Goal: Information Seeking & Learning: Learn about a topic

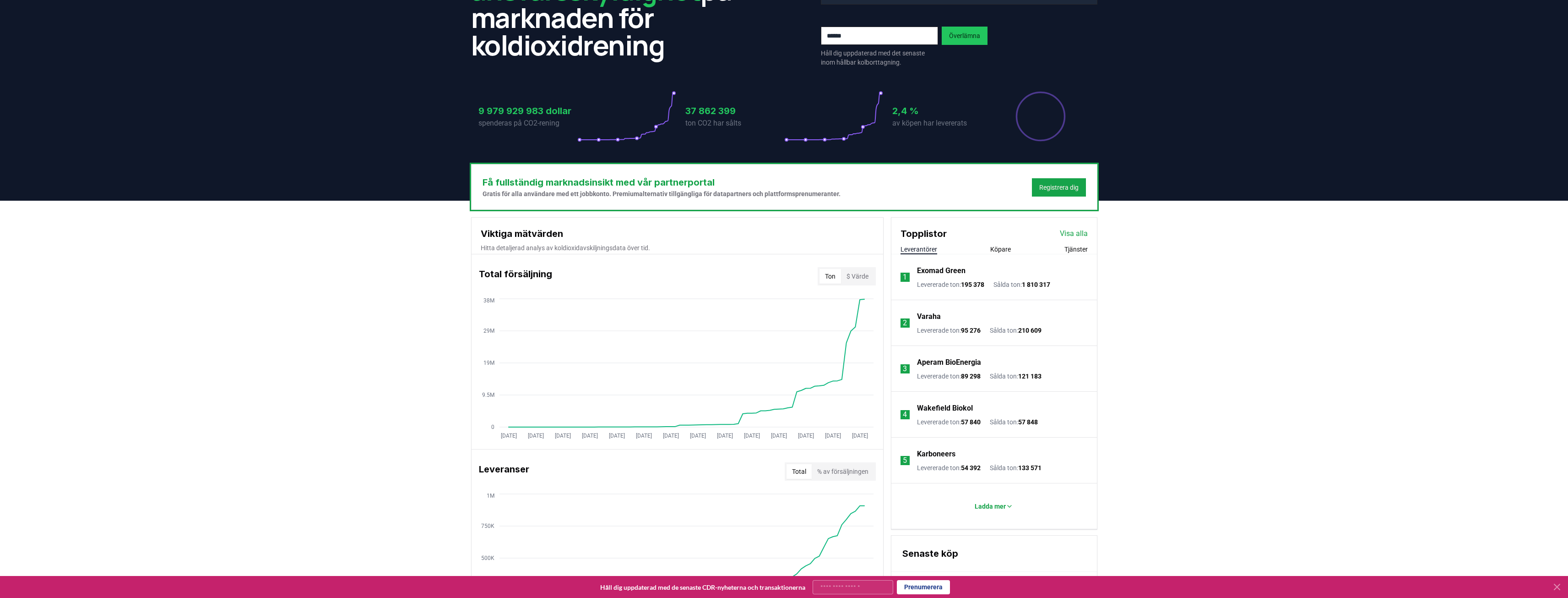
scroll to position [138, 0]
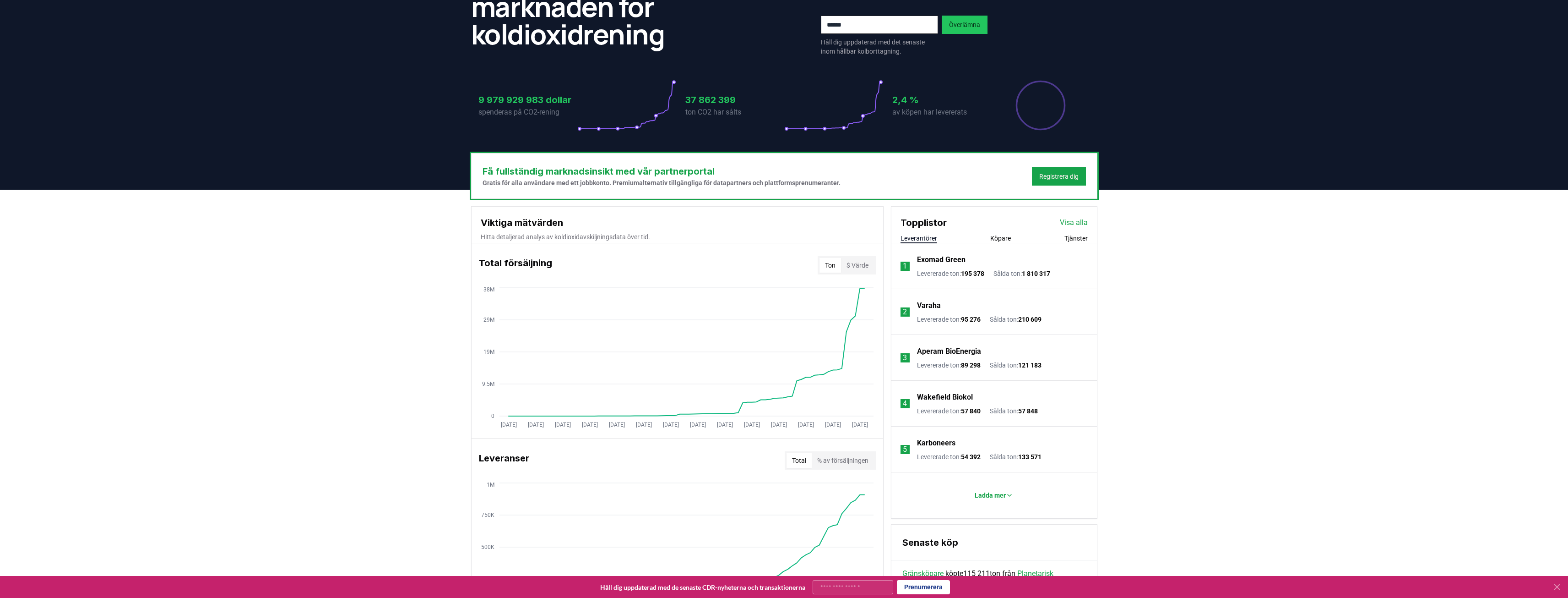
click at [1003, 234] on font "Köpare" at bounding box center [1001, 238] width 21 height 7
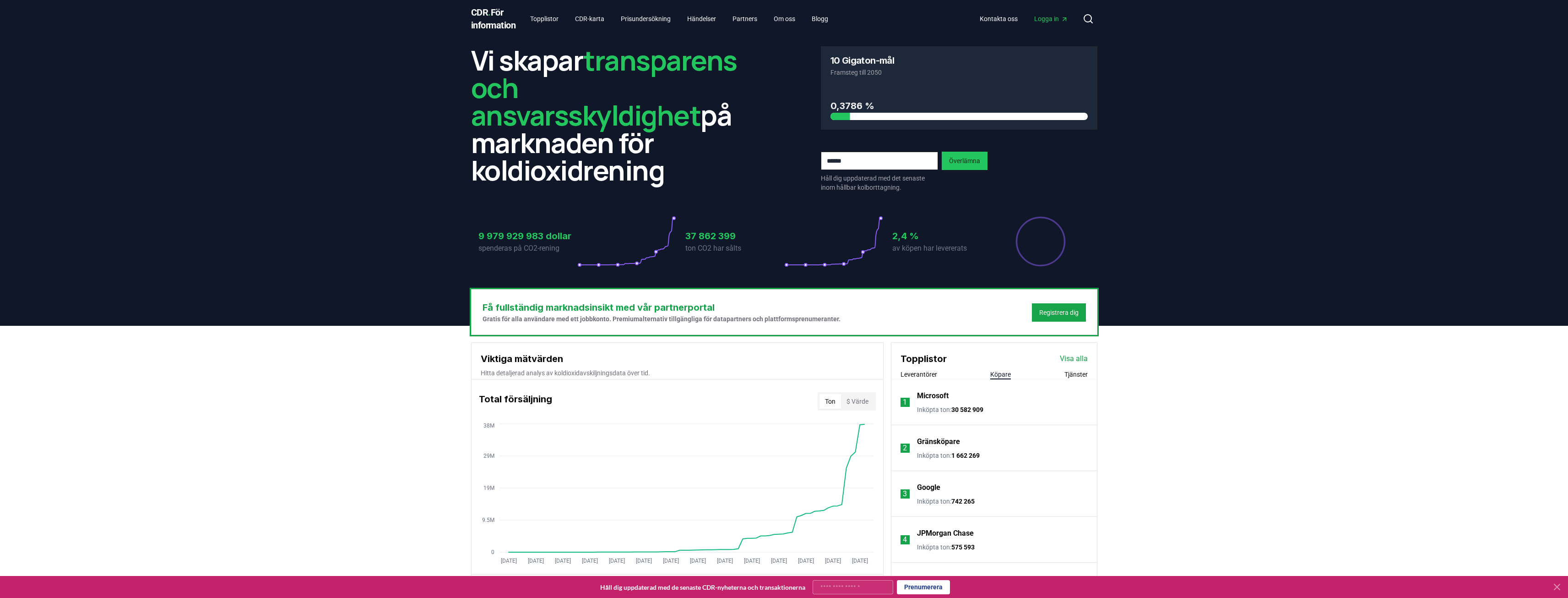
scroll to position [0, 0]
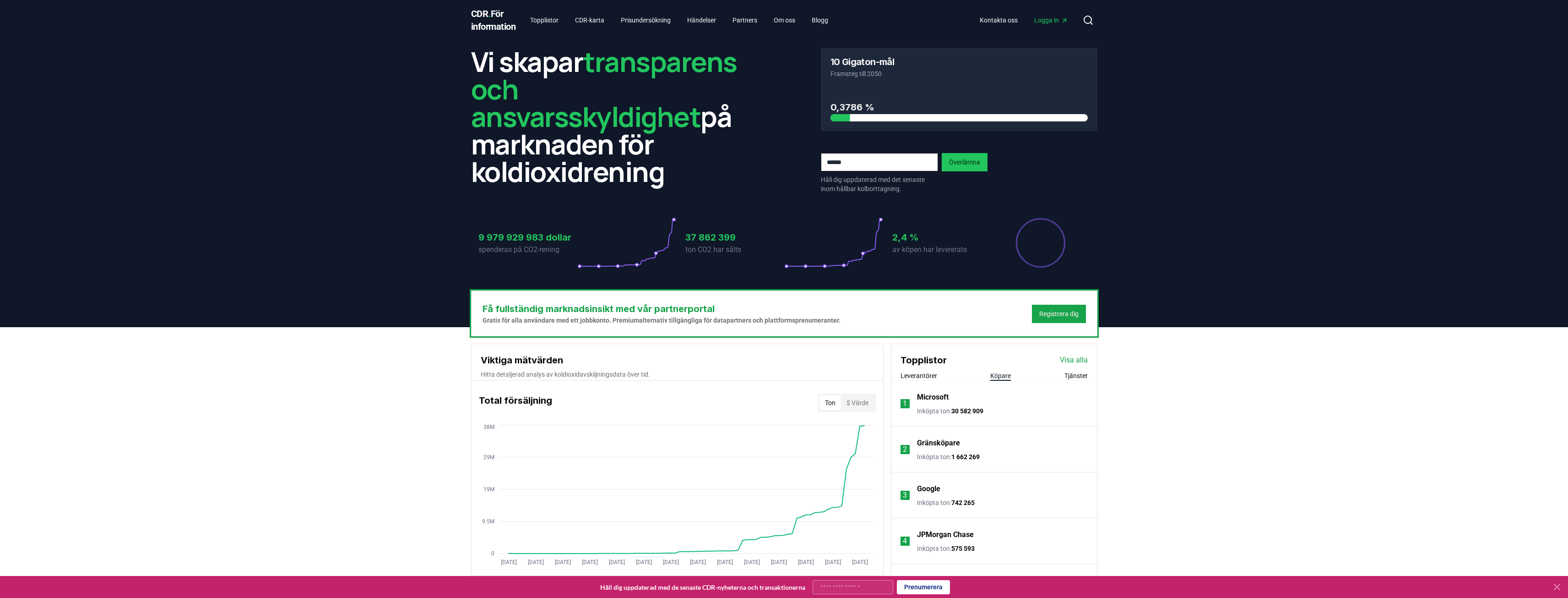
drag, startPoint x: 1504, startPoint y: 1, endPoint x: 1279, endPoint y: 217, distance: 311.9
click at [1279, 217] on header "Vi skapar transparens och ansvarsskyldighet på marknaden för koldioxidrening 10…" at bounding box center [784, 183] width 1568 height 287
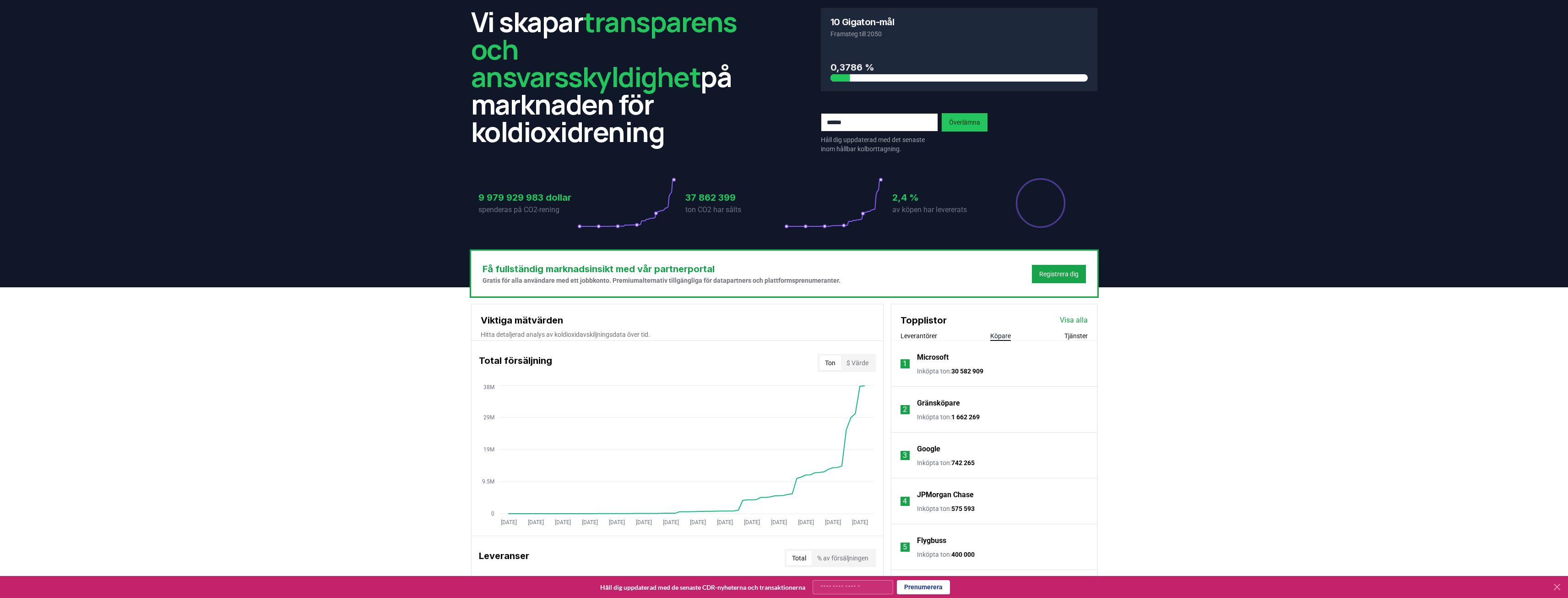
scroll to position [91, 0]
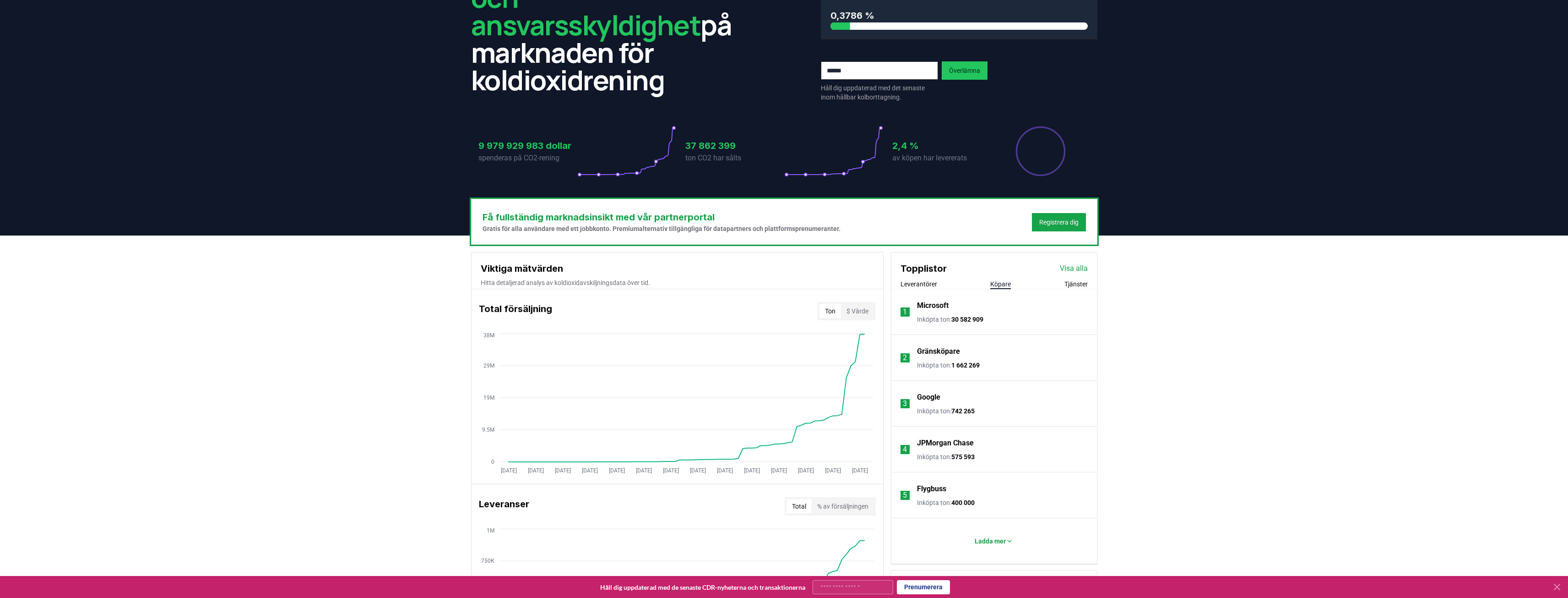
click at [937, 301] on font "Microsoft" at bounding box center [933, 305] width 32 height 9
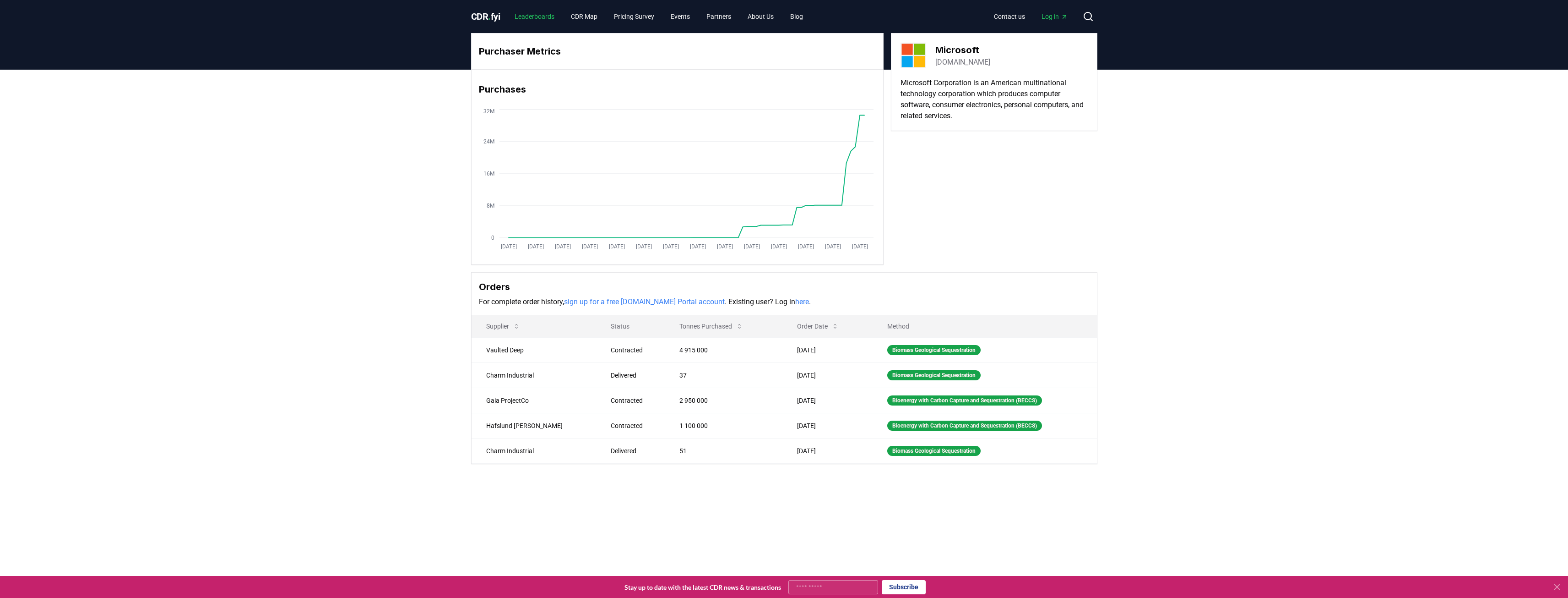
click at [533, 16] on link "Leaderboards" at bounding box center [534, 16] width 55 height 16
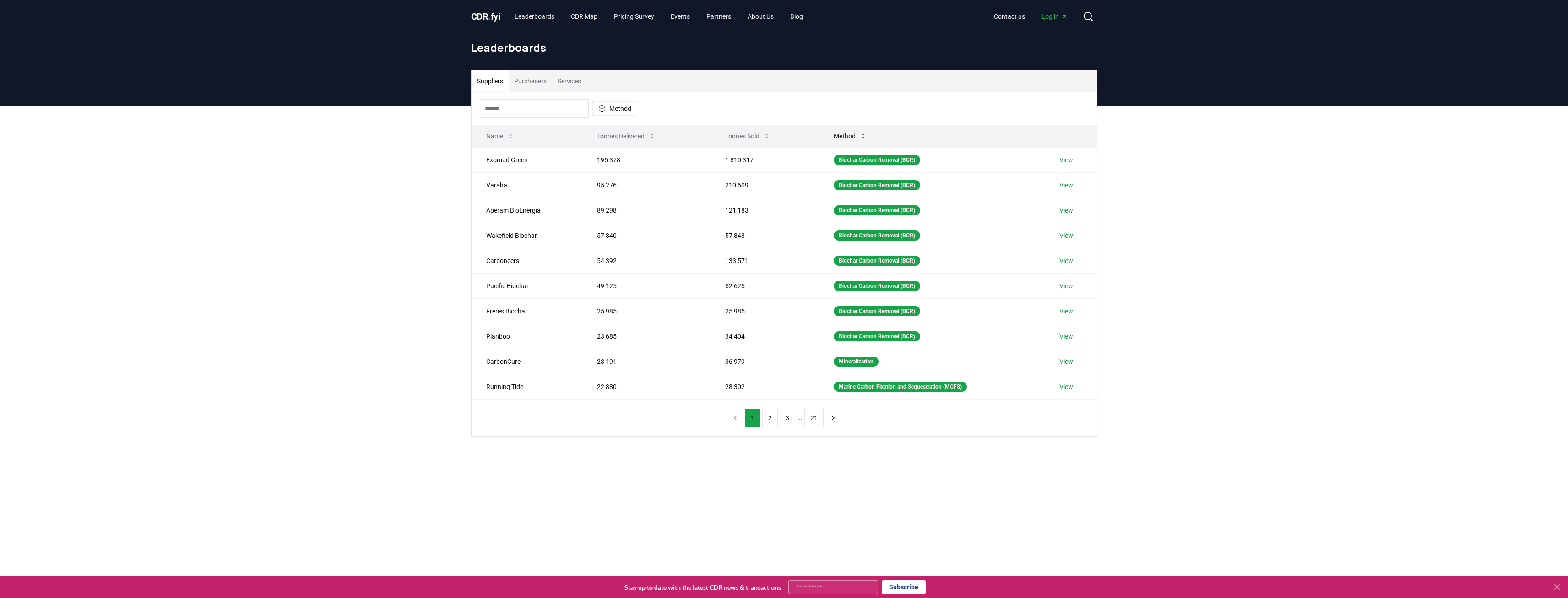
click at [853, 133] on button "Method" at bounding box center [850, 136] width 47 height 18
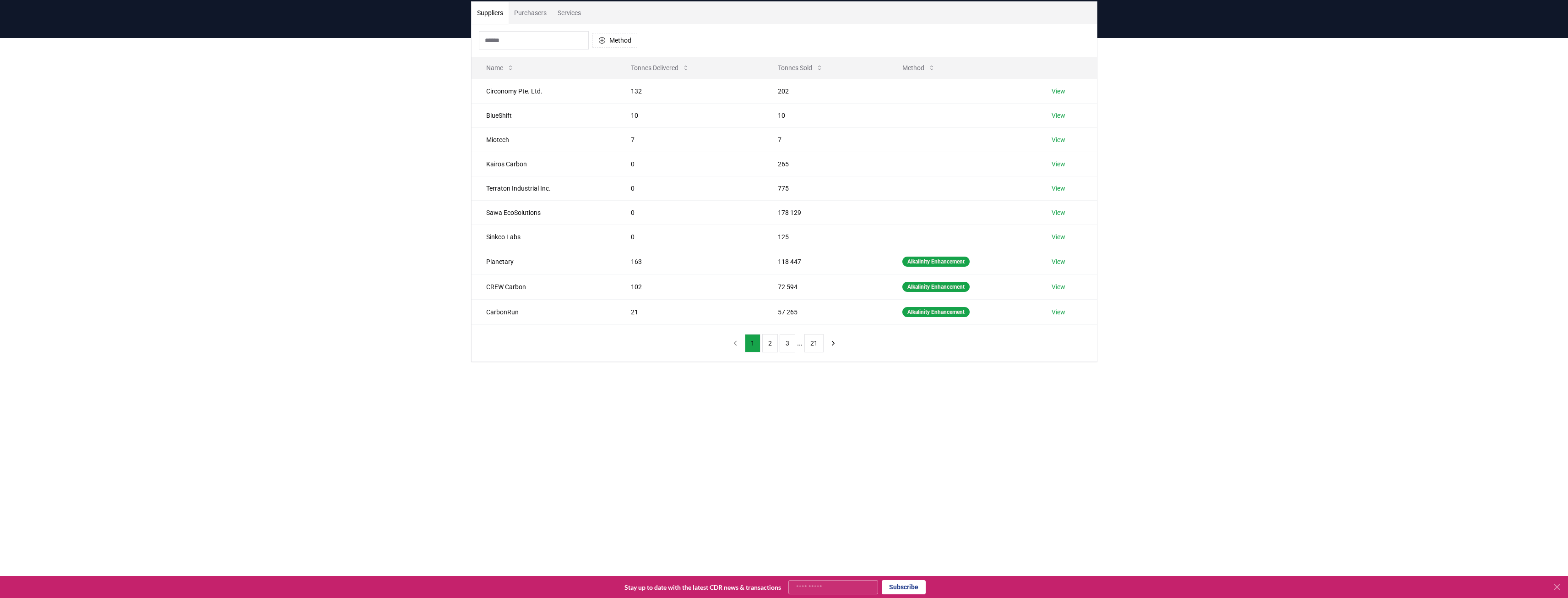
scroll to position [183, 0]
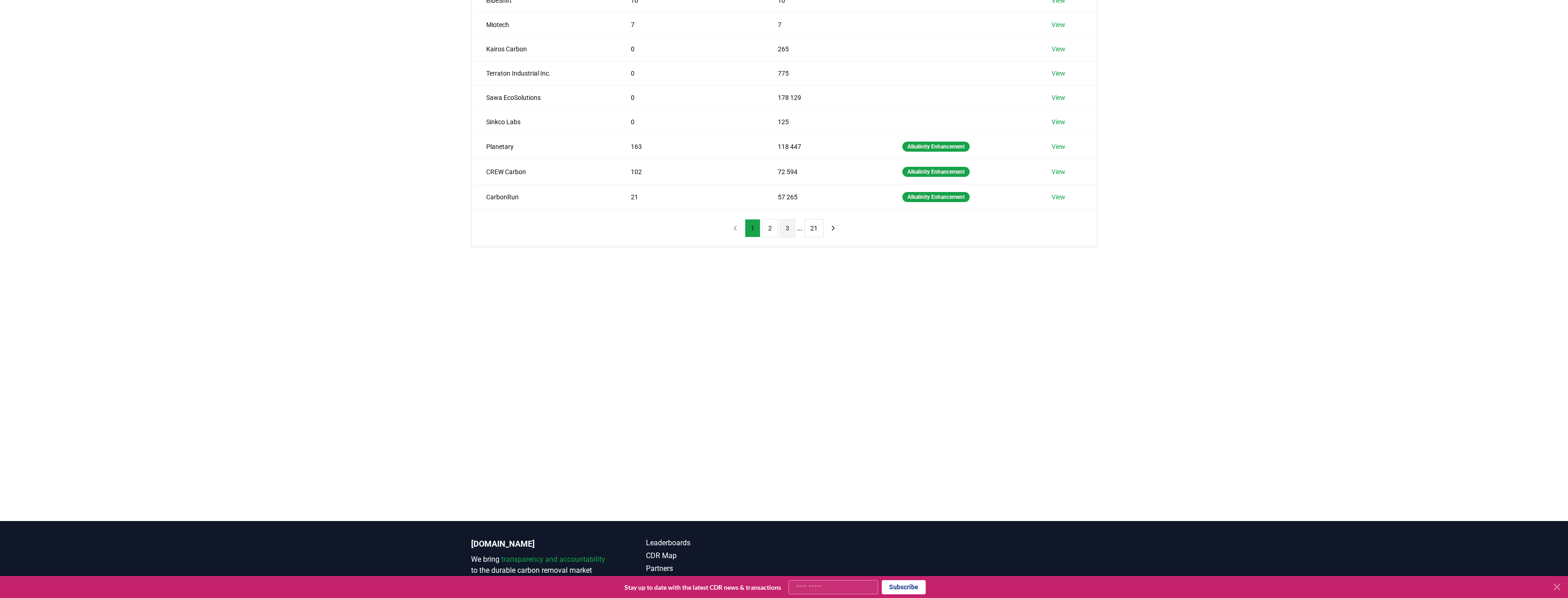
click at [785, 227] on button "3" at bounding box center [788, 228] width 16 height 18
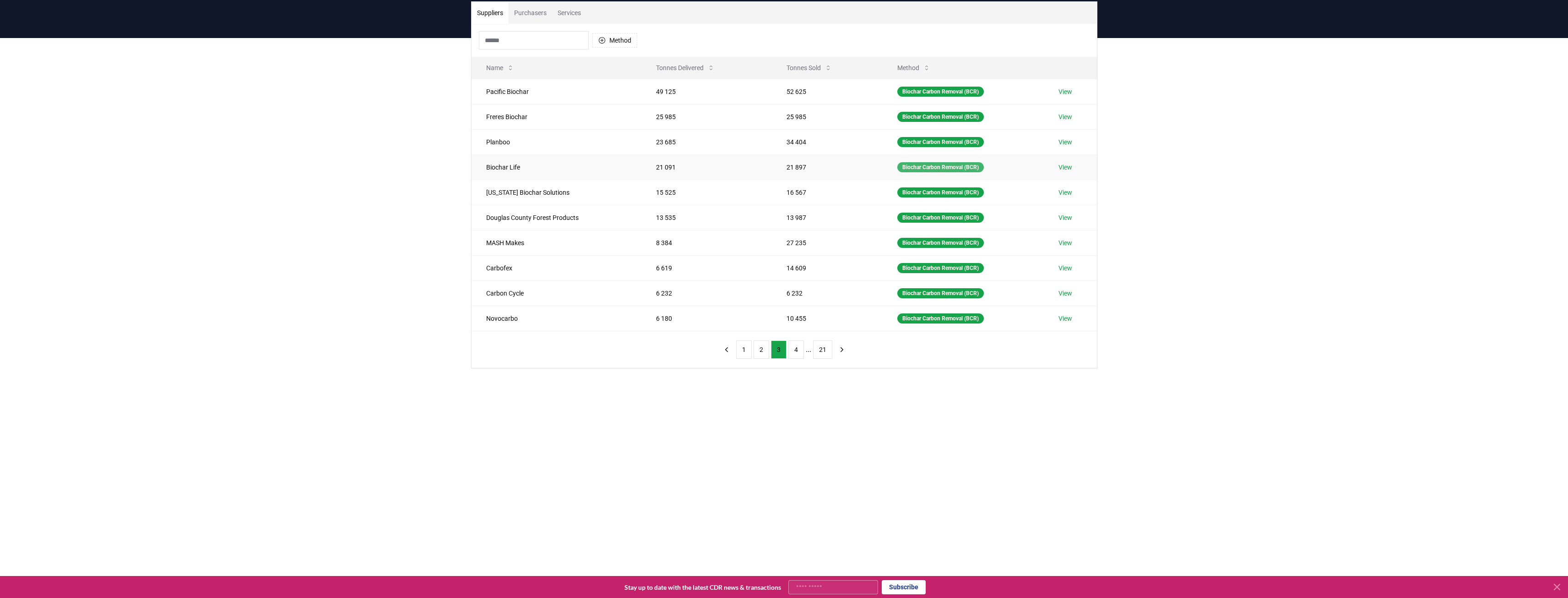
scroll to position [46, 0]
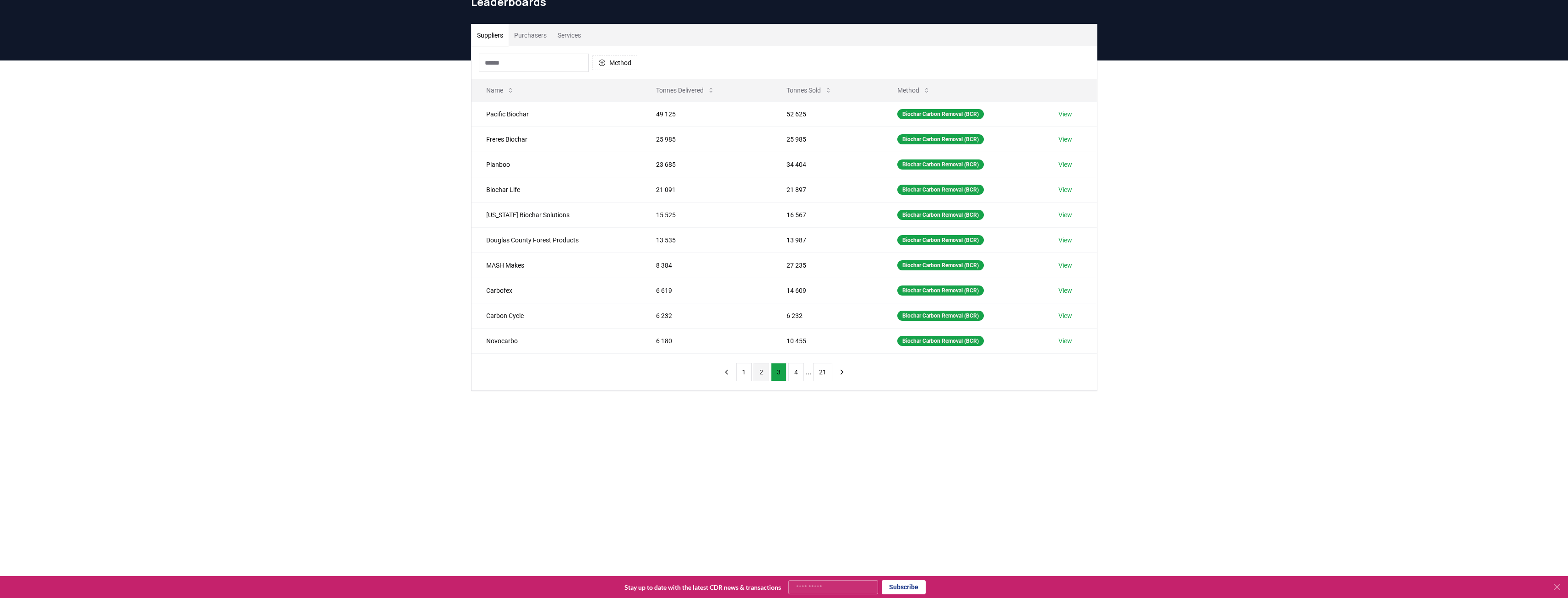
click at [761, 371] on button "2" at bounding box center [761, 372] width 16 height 18
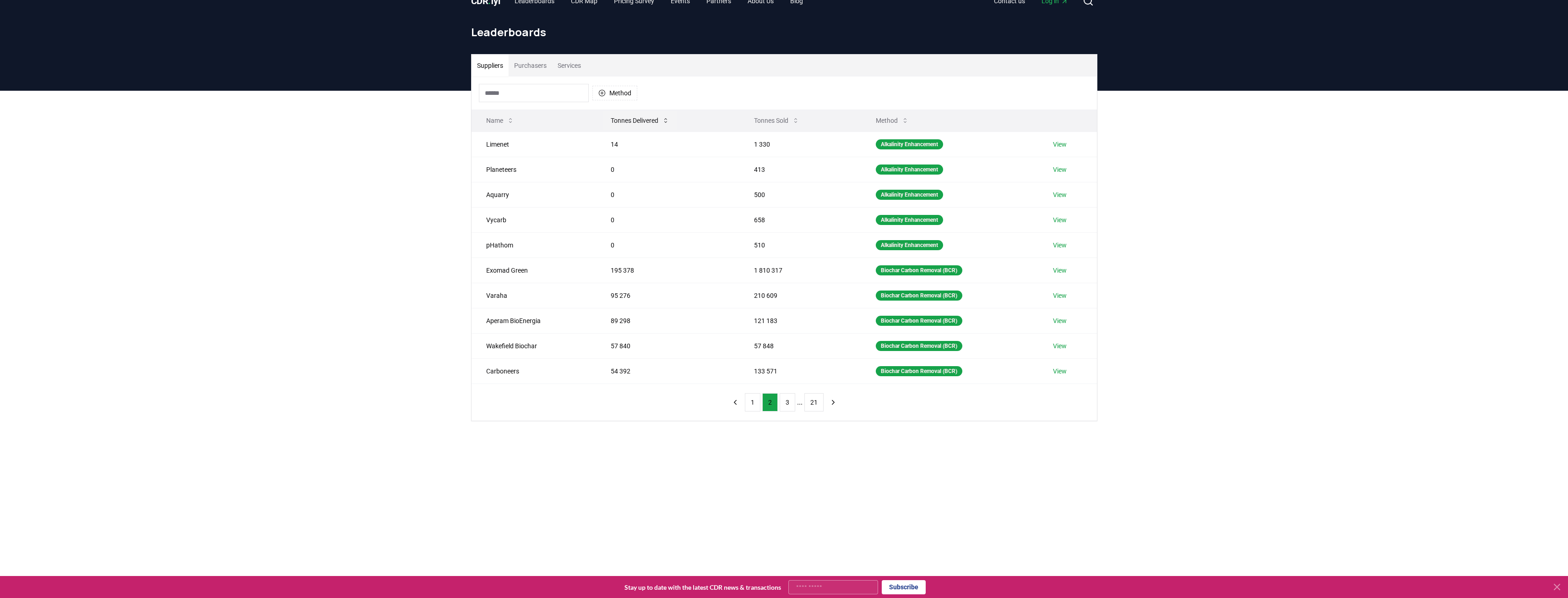
scroll to position [0, 0]
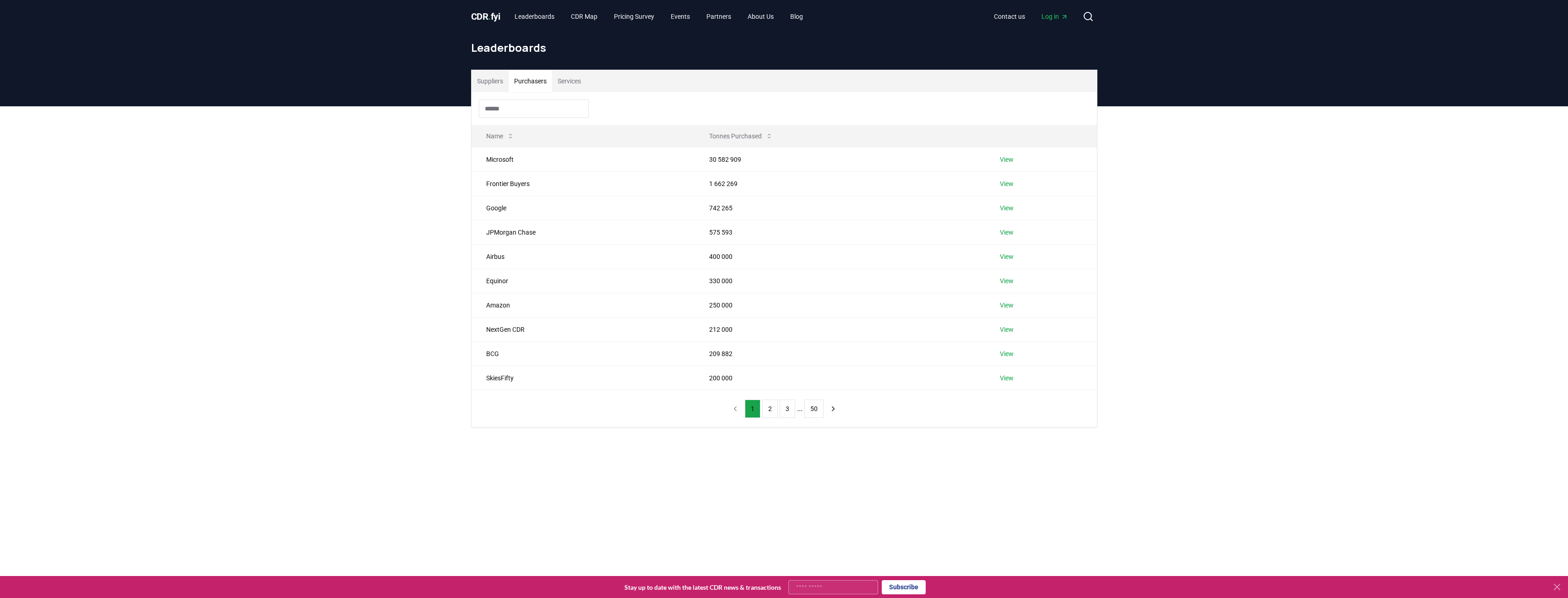
click at [533, 77] on button "Purchasers" at bounding box center [530, 81] width 43 height 22
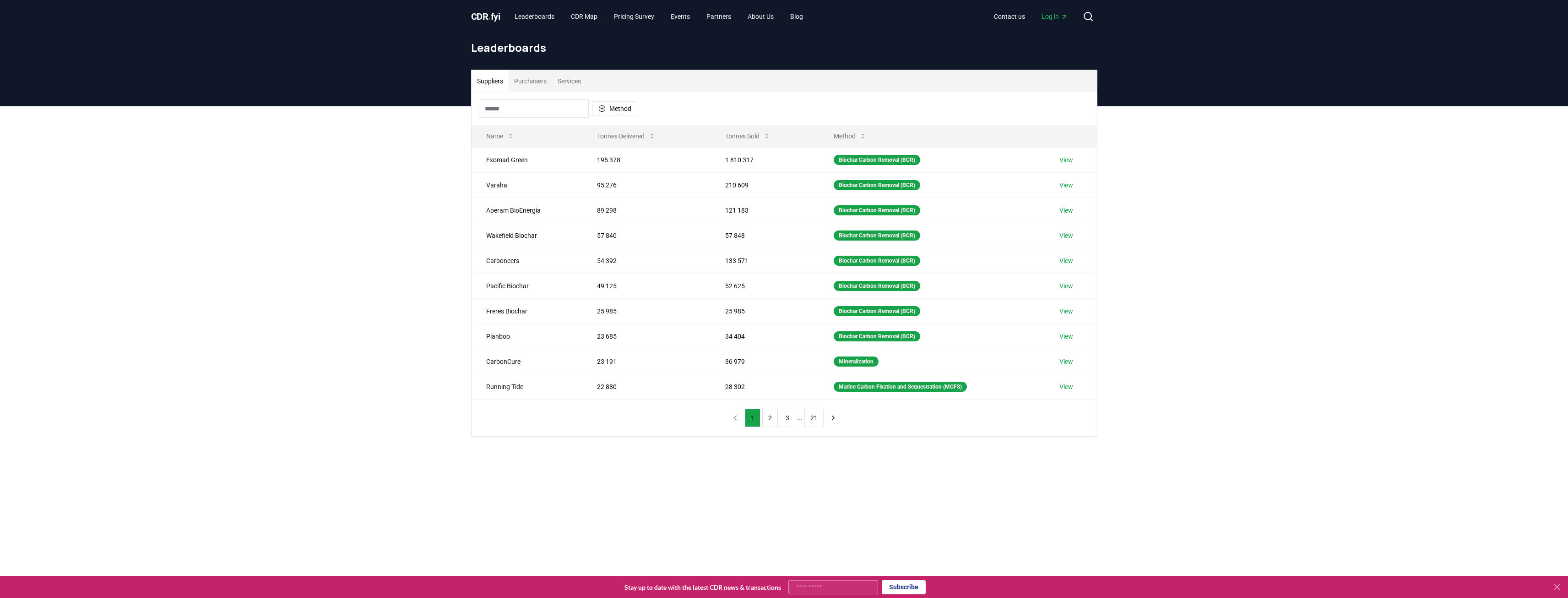
click at [481, 82] on button "Suppliers" at bounding box center [490, 81] width 37 height 22
click at [530, 83] on button "Purchasers" at bounding box center [530, 81] width 43 height 22
click at [495, 83] on button "Suppliers" at bounding box center [490, 81] width 37 height 22
click at [583, 76] on button "Services" at bounding box center [569, 81] width 34 height 22
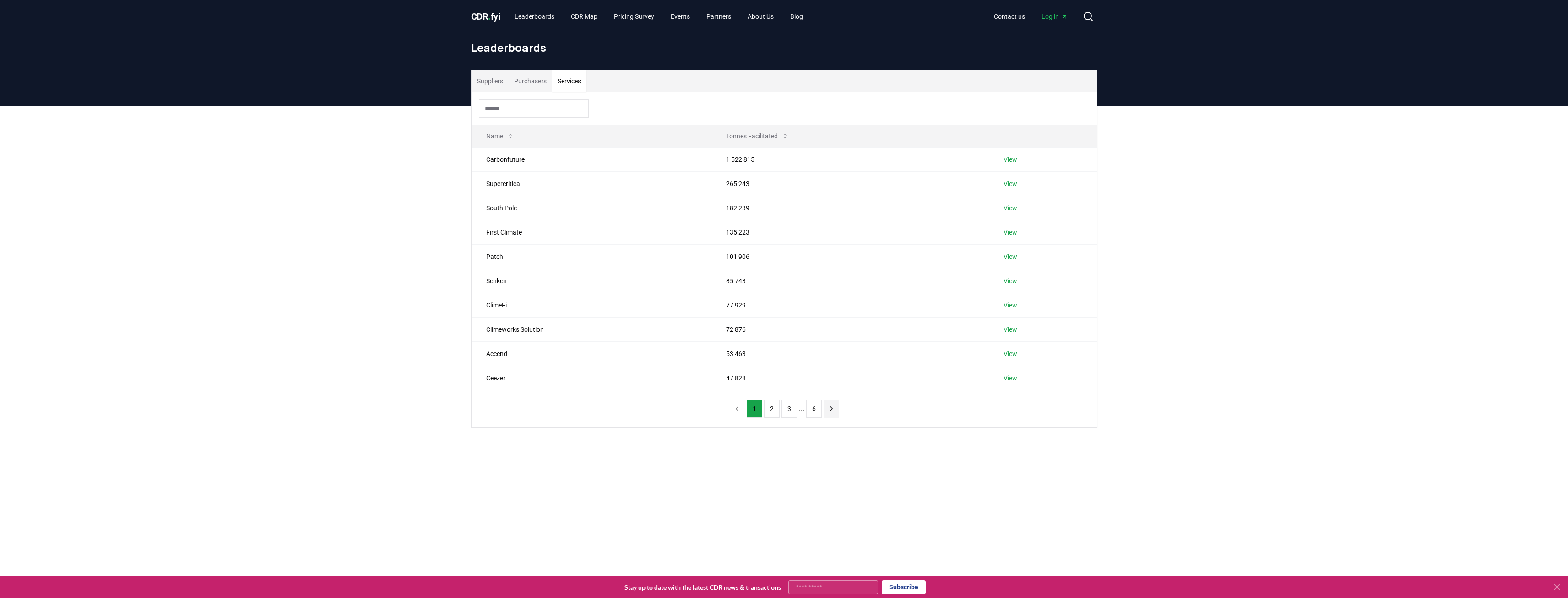
click at [832, 410] on icon "next page" at bounding box center [831, 409] width 9 height 9
click at [830, 407] on icon "next page" at bounding box center [831, 408] width 2 height 4
click at [843, 409] on button "next page" at bounding box center [840, 409] width 16 height 18
click at [836, 409] on icon "next page" at bounding box center [840, 409] width 9 height 9
click at [836, 409] on button "next page" at bounding box center [831, 409] width 16 height 18
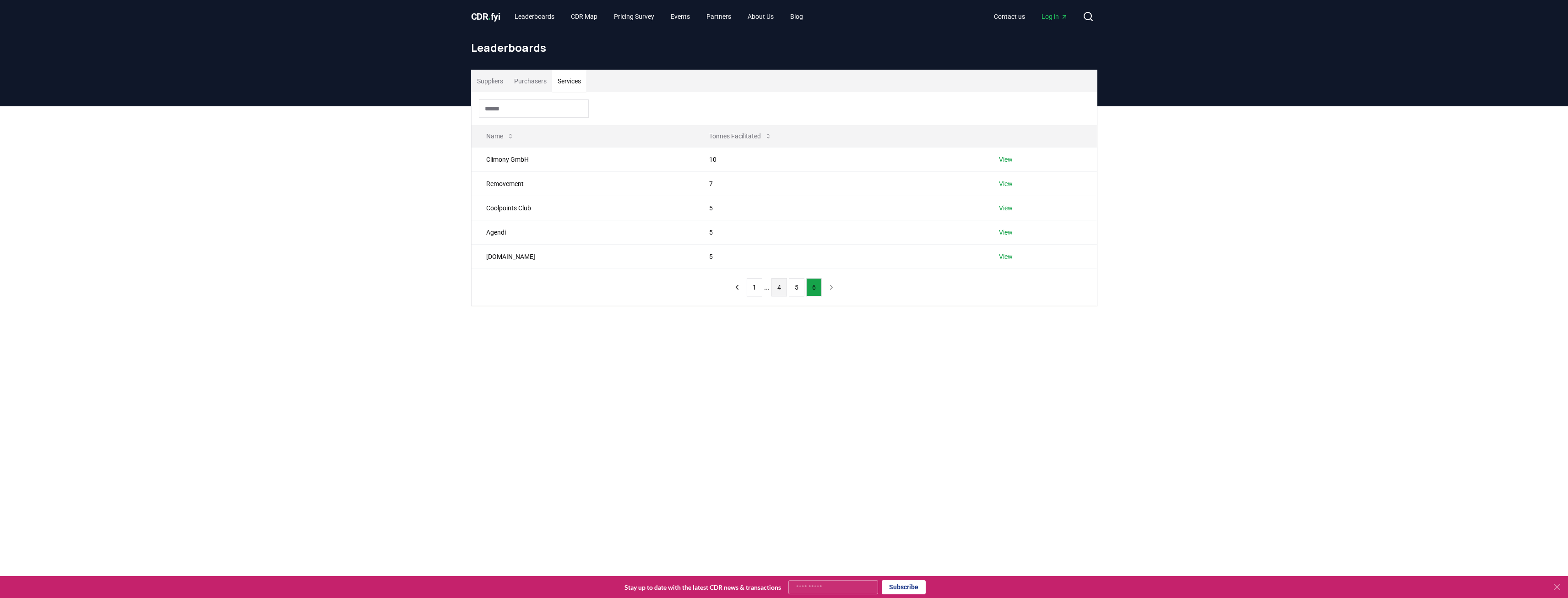
click at [778, 285] on button "4" at bounding box center [779, 287] width 16 height 18
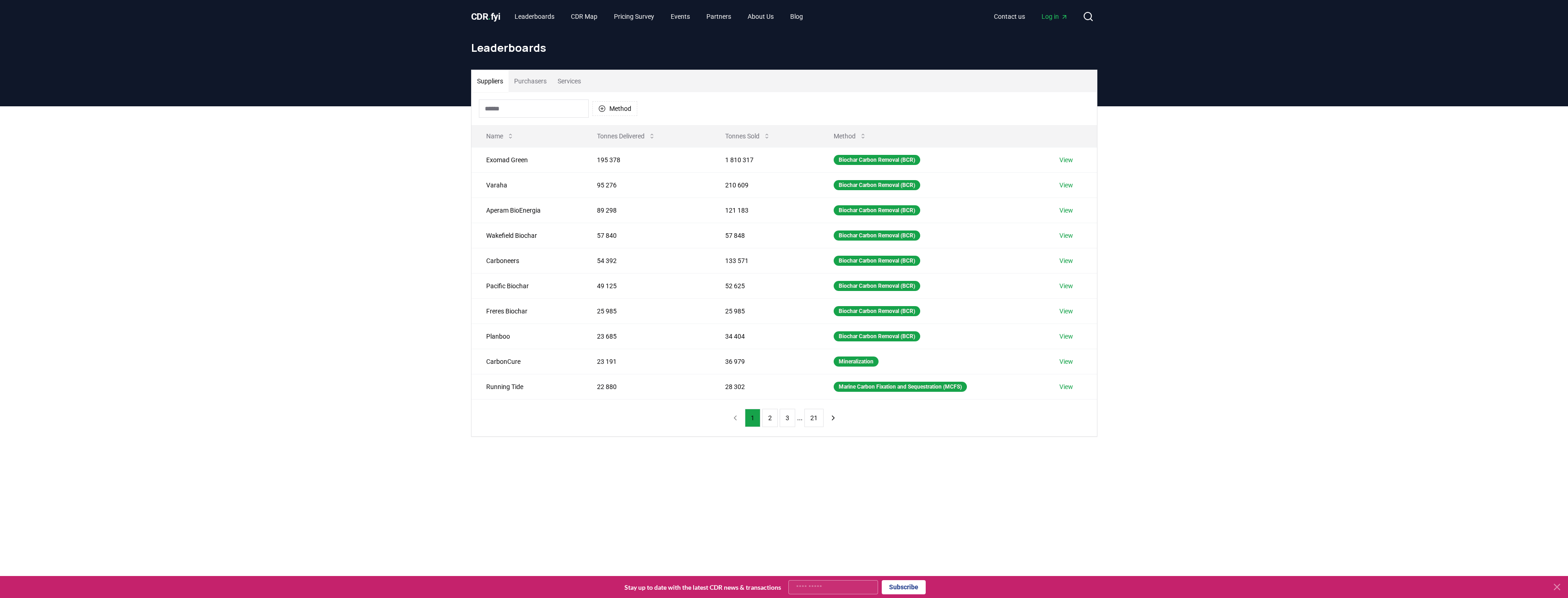
click at [503, 81] on button "Suppliers" at bounding box center [490, 81] width 37 height 22
click at [790, 421] on button "3" at bounding box center [788, 418] width 16 height 18
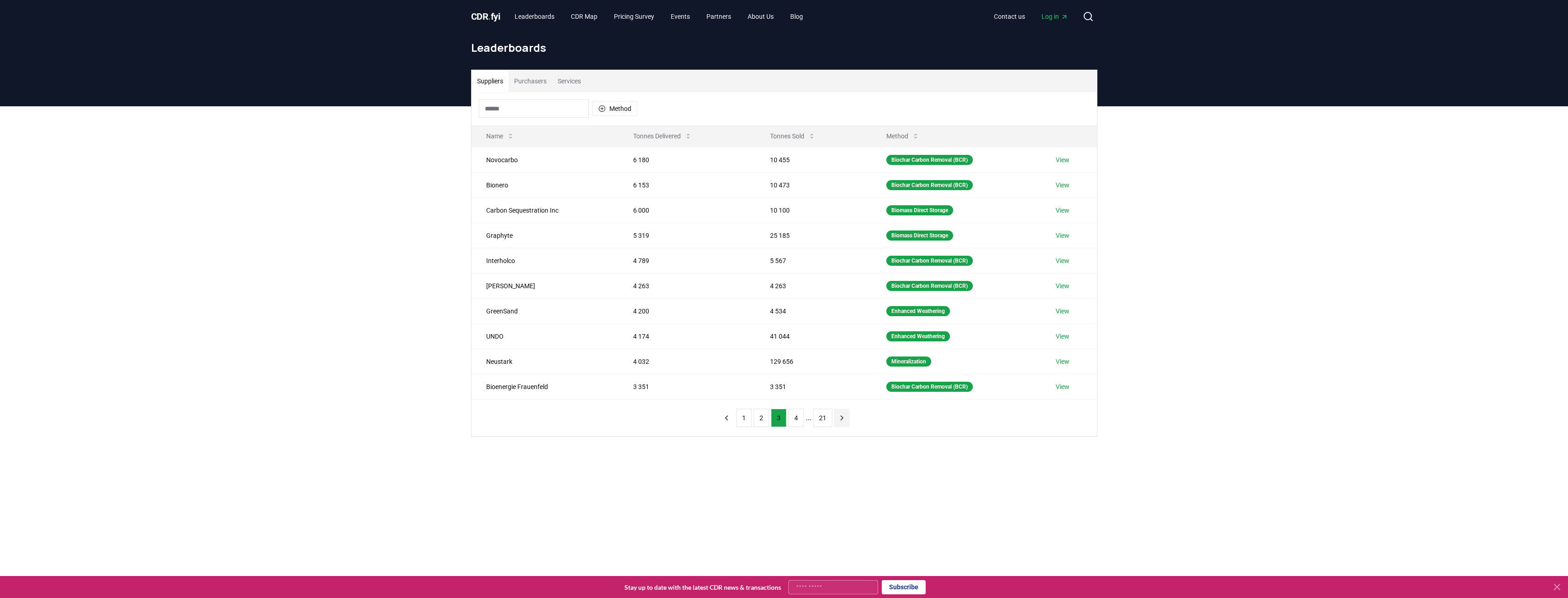
click at [838, 420] on icon "next page" at bounding box center [842, 418] width 9 height 9
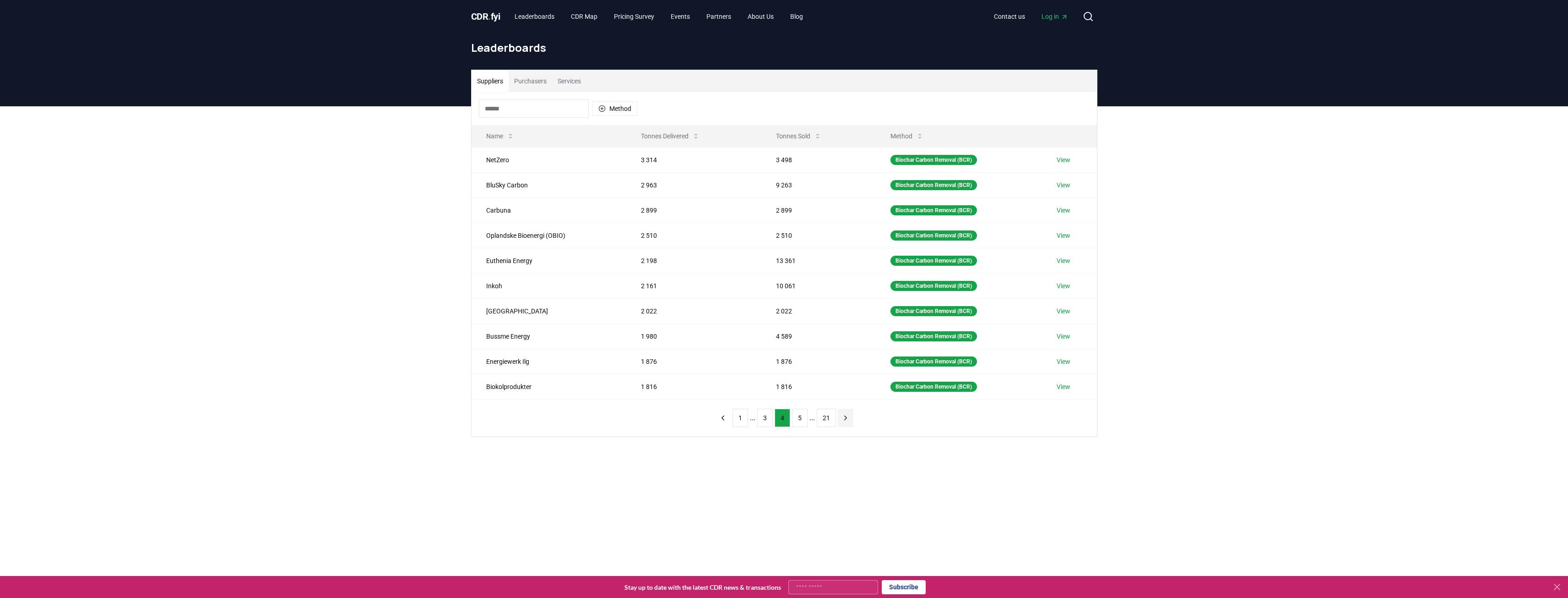
click at [847, 424] on button "next page" at bounding box center [845, 418] width 16 height 18
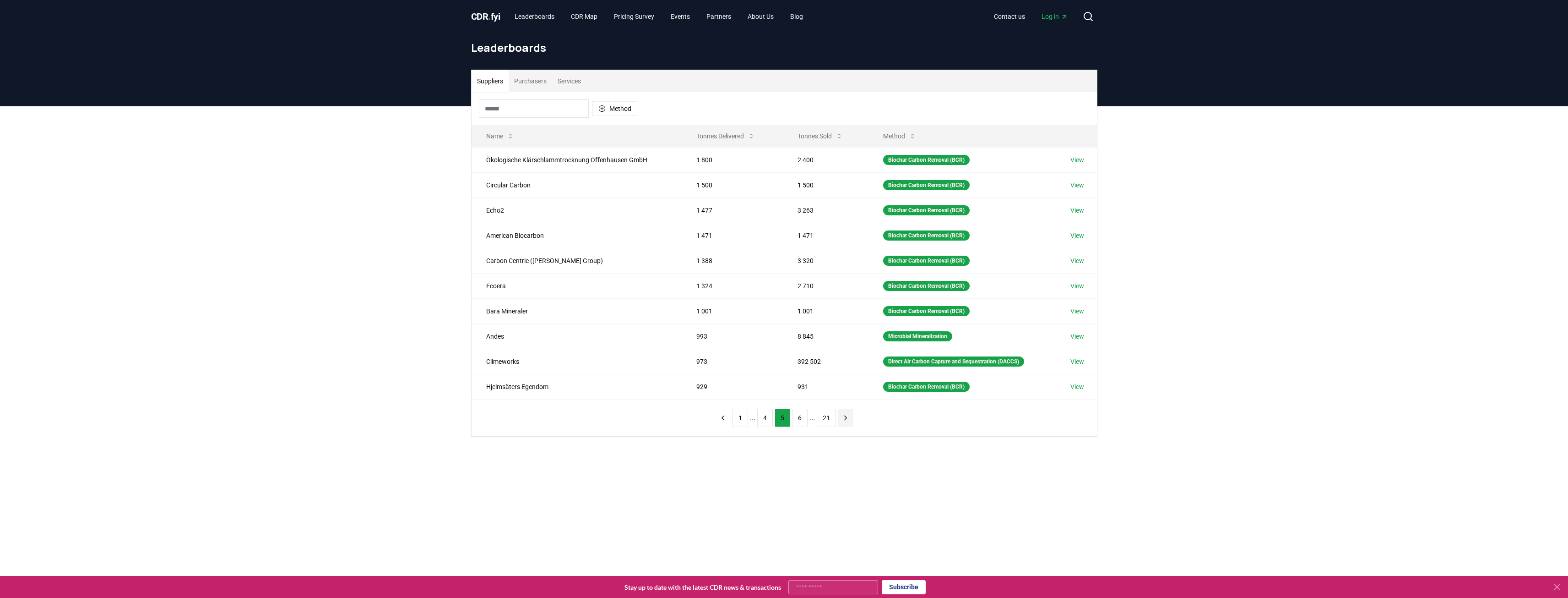
click at [847, 424] on button "next page" at bounding box center [845, 418] width 16 height 18
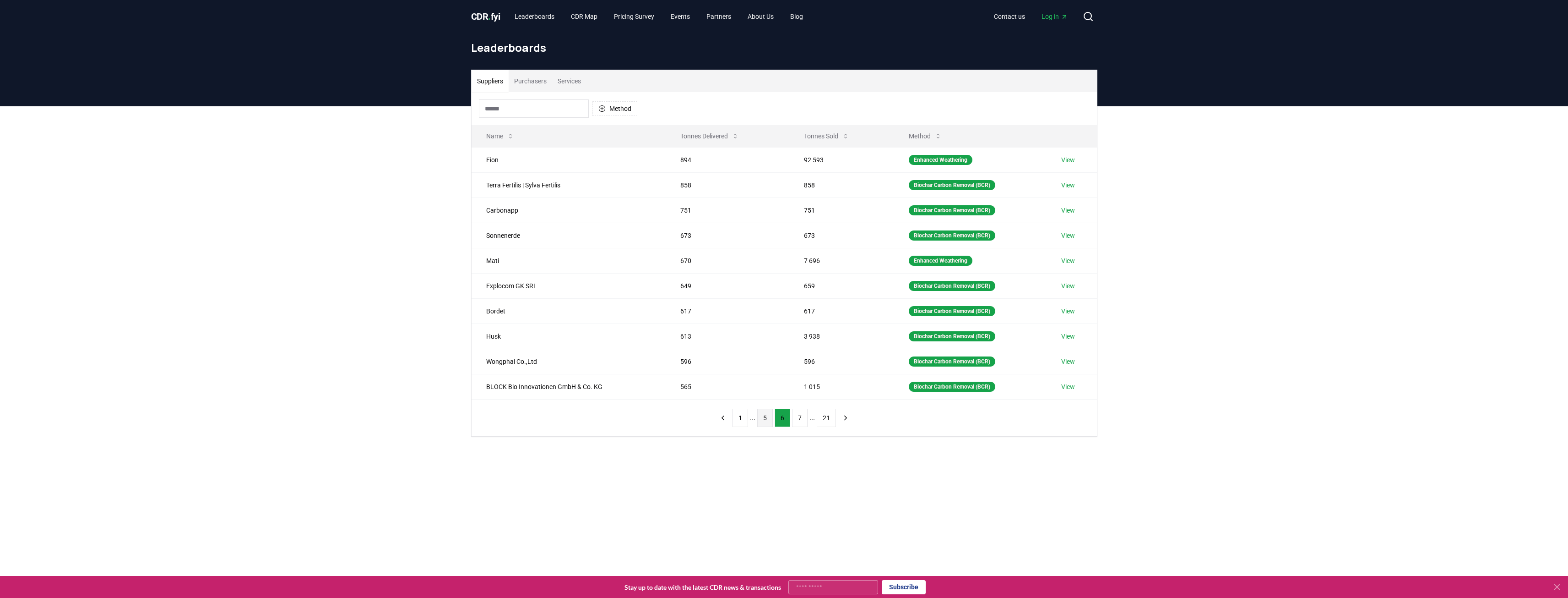
click at [764, 415] on button "5" at bounding box center [765, 418] width 16 height 18
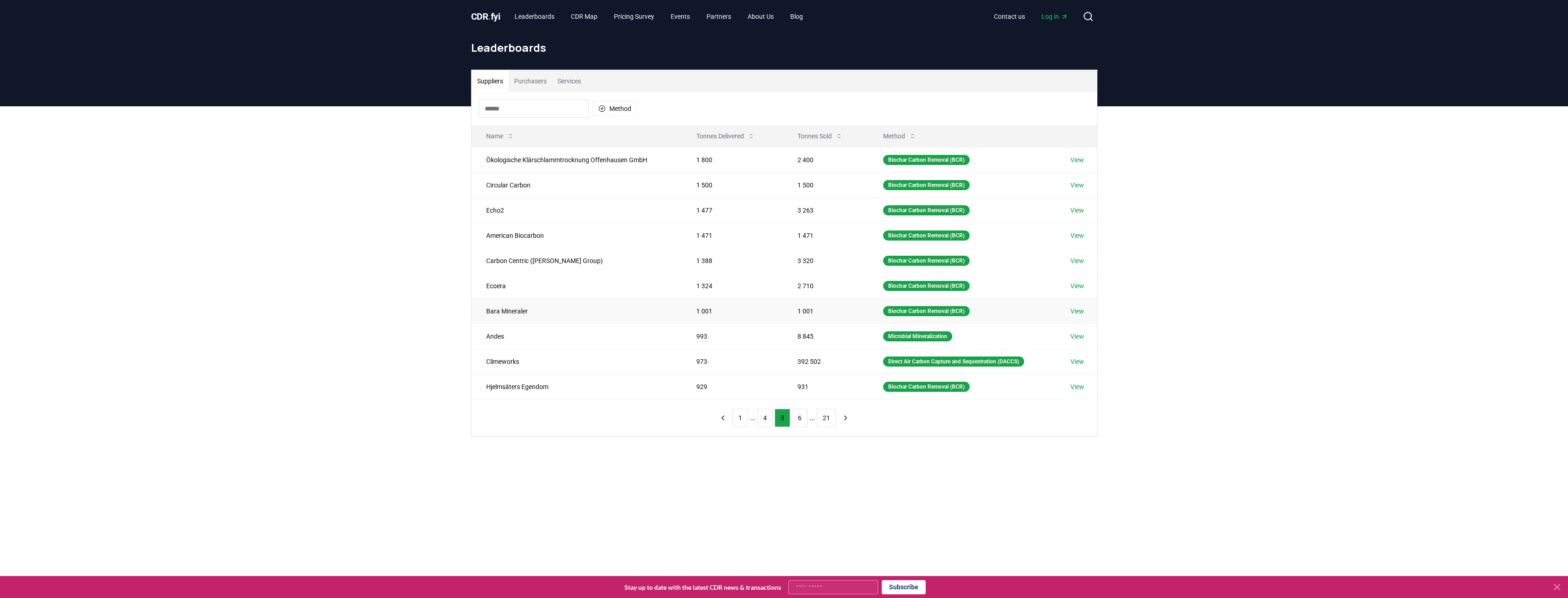
click at [1081, 312] on link "View" at bounding box center [1077, 311] width 14 height 9
